Goal: Information Seeking & Learning: Learn about a topic

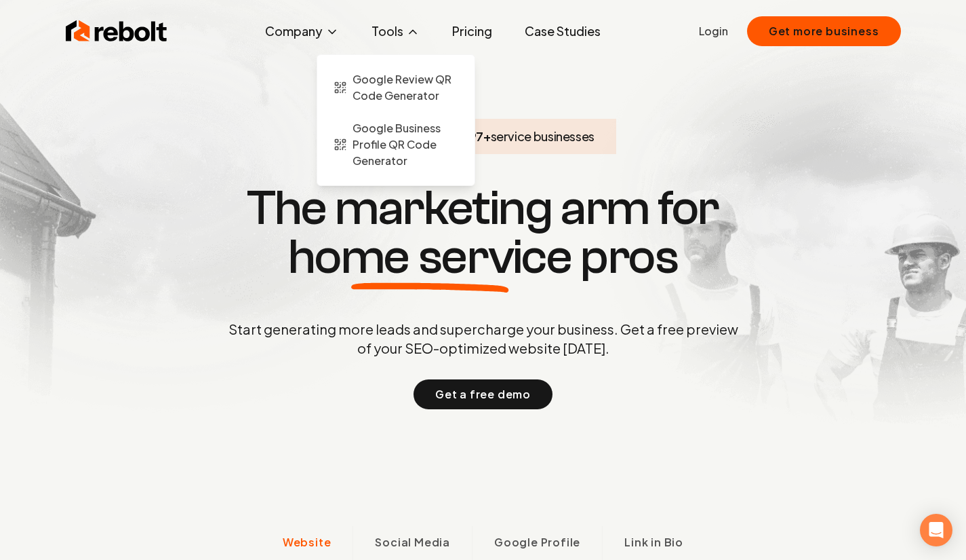
click at [381, 34] on button "Tools" at bounding box center [396, 31] width 70 height 27
click at [388, 28] on button "Tools" at bounding box center [396, 31] width 70 height 27
click at [373, 89] on span "Google Review QR Code Generator" at bounding box center [406, 87] width 106 height 33
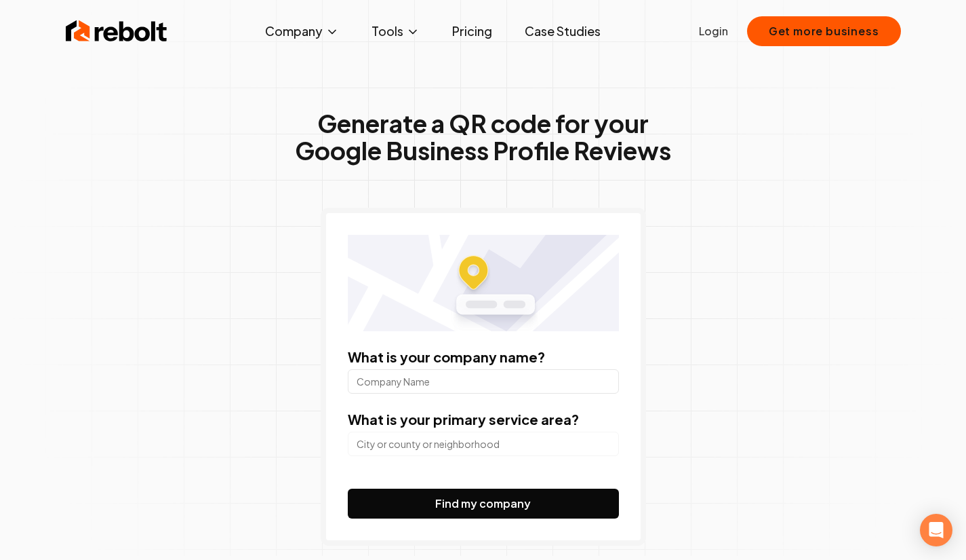
scroll to position [5, 0]
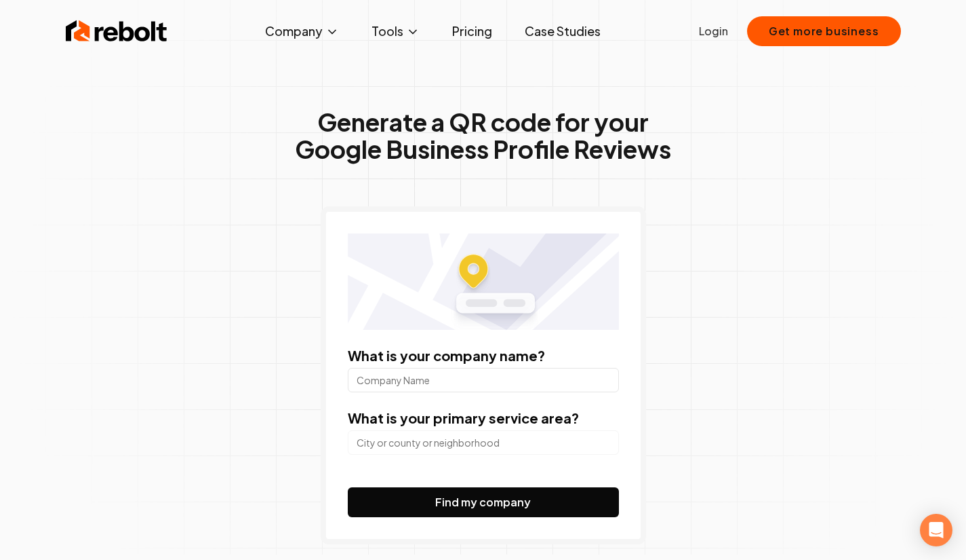
click at [467, 36] on link "Pricing" at bounding box center [473, 31] width 62 height 27
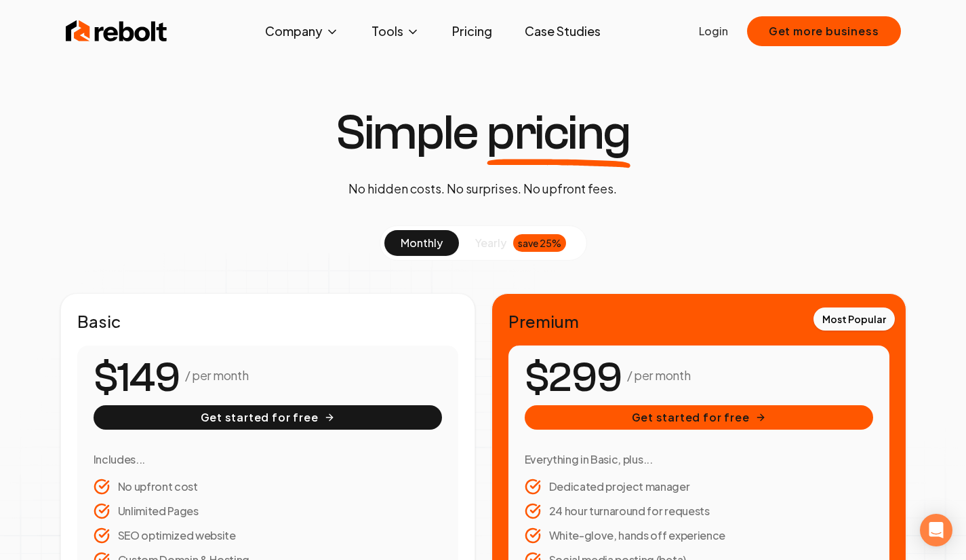
click at [562, 34] on link "Case Studies" at bounding box center [563, 31] width 98 height 27
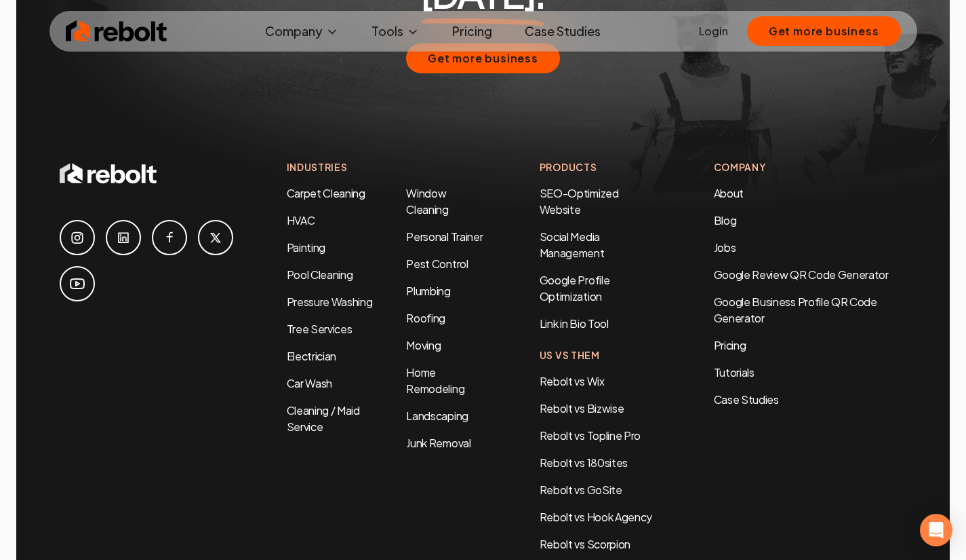
scroll to position [2945, 0]
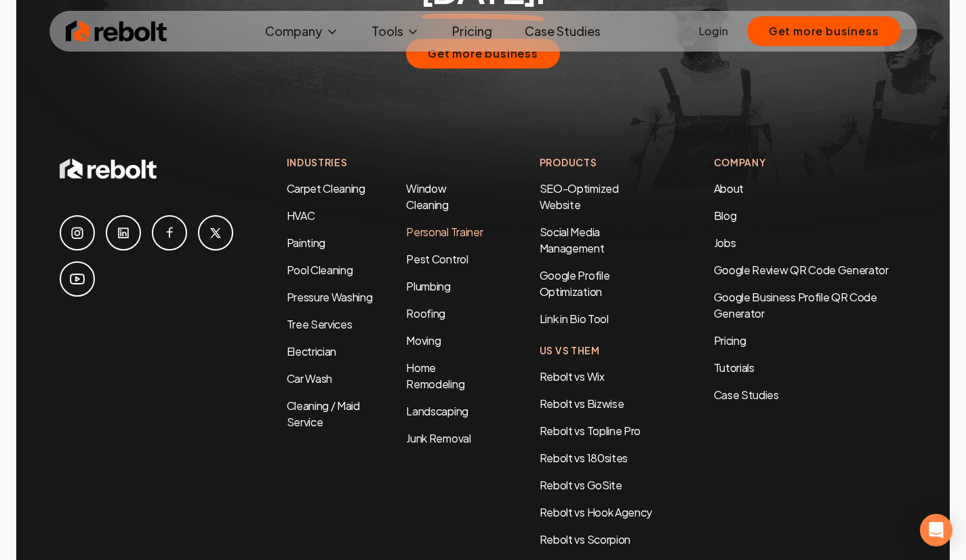
click at [437, 224] on link "Personal Trainer" at bounding box center [444, 231] width 77 height 14
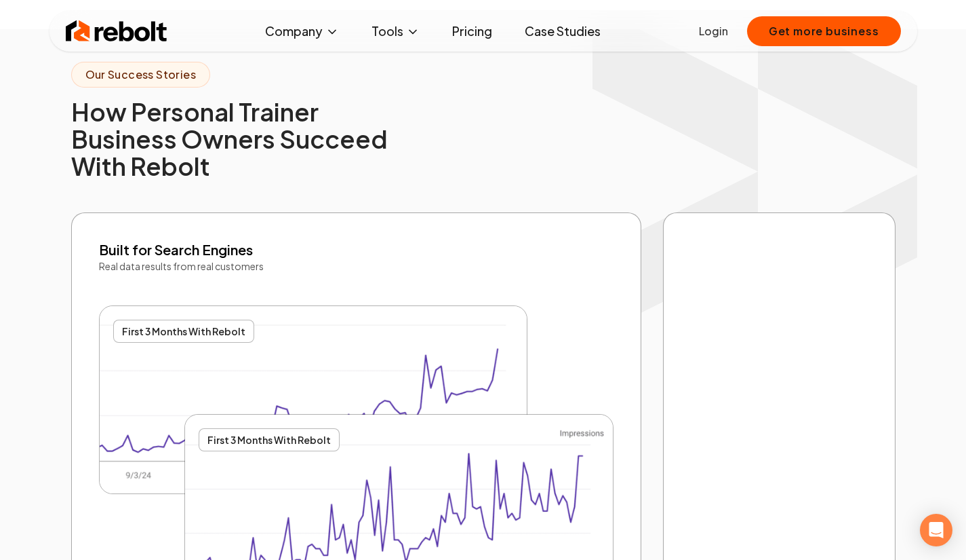
scroll to position [2574, 0]
